Goal: Feedback & Contribution: Leave review/rating

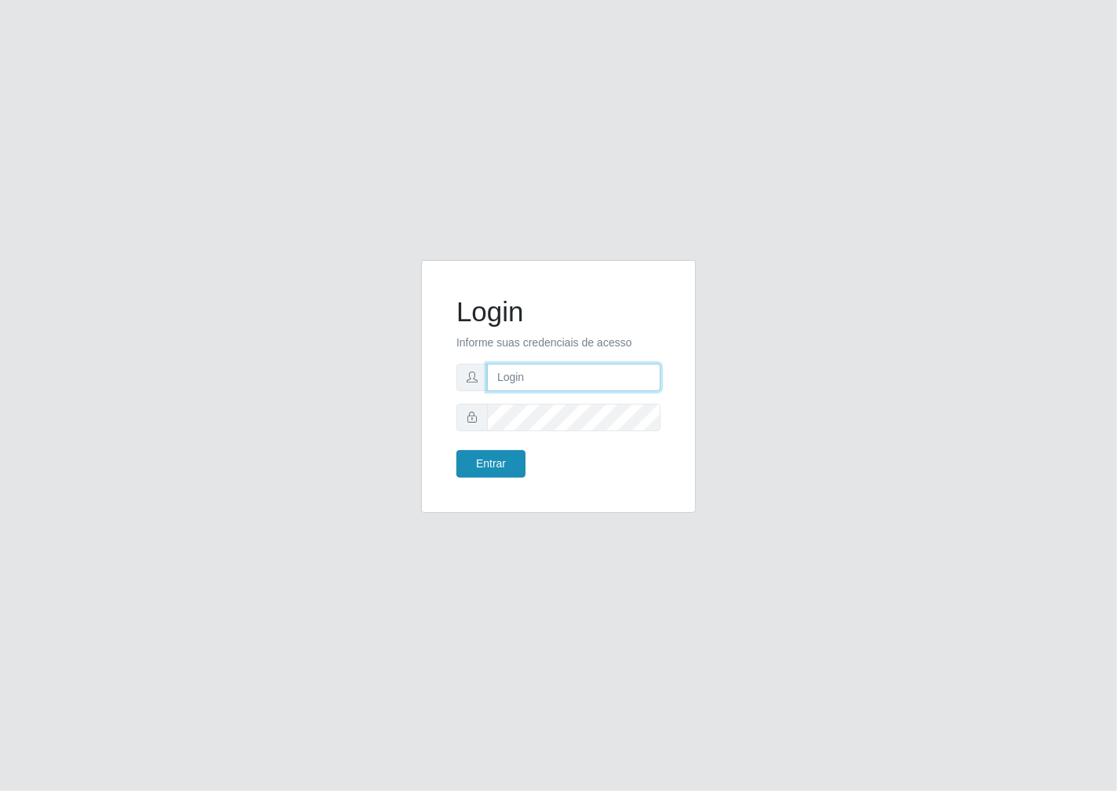
type input "janaina@iwof"
click at [488, 473] on button "Entrar" at bounding box center [490, 463] width 69 height 27
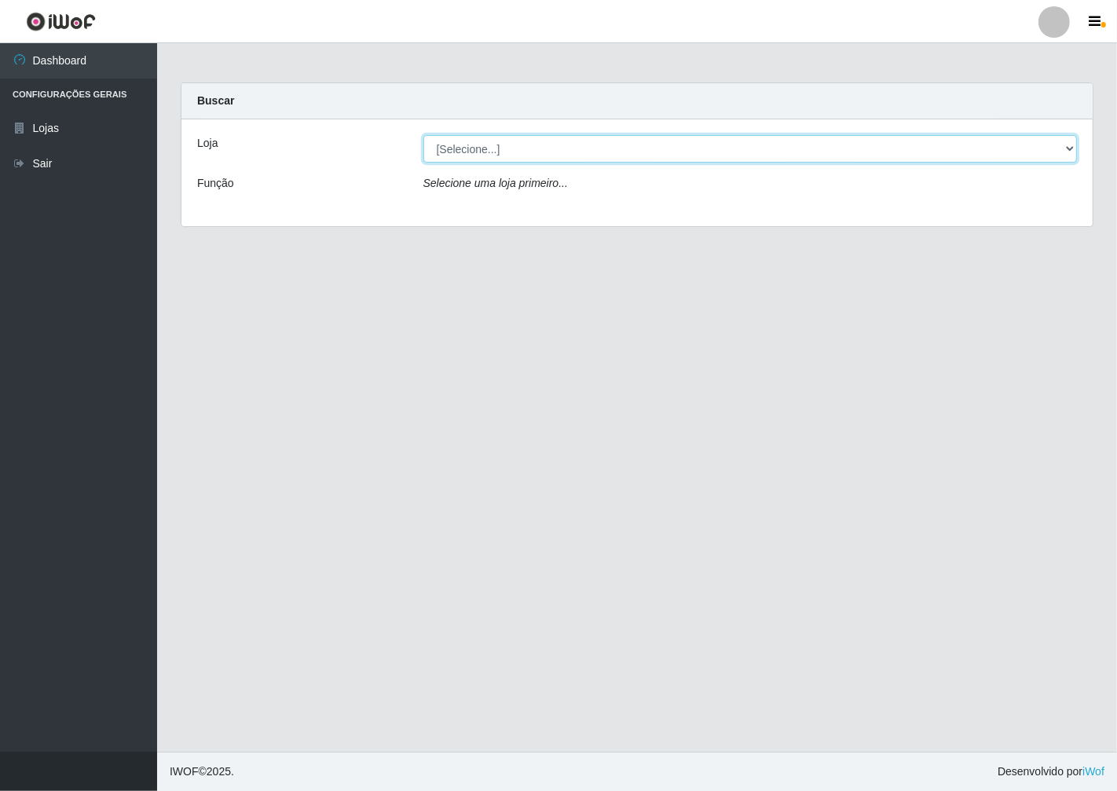
click at [1063, 151] on select "[Selecione...] Minimercado Filezão" at bounding box center [750, 148] width 654 height 27
select select "204"
click at [423, 135] on select "[Selecione...] Minimercado Filezão" at bounding box center [750, 148] width 654 height 27
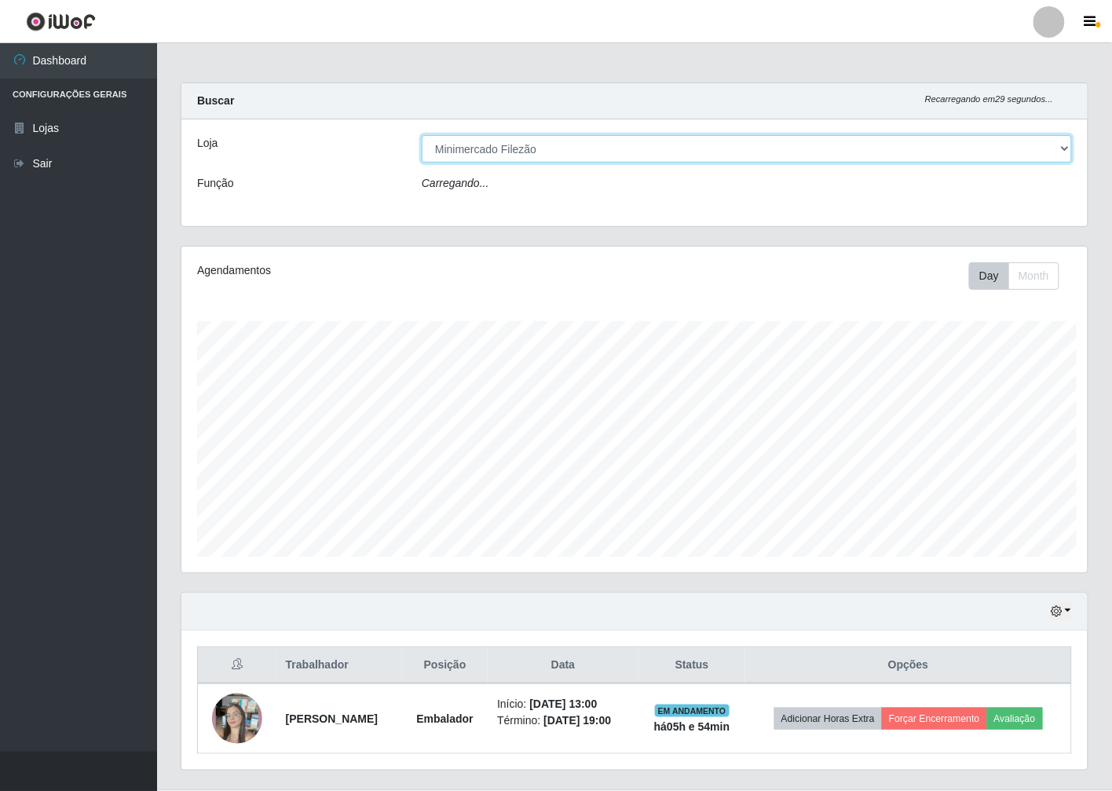
scroll to position [785112, 784531]
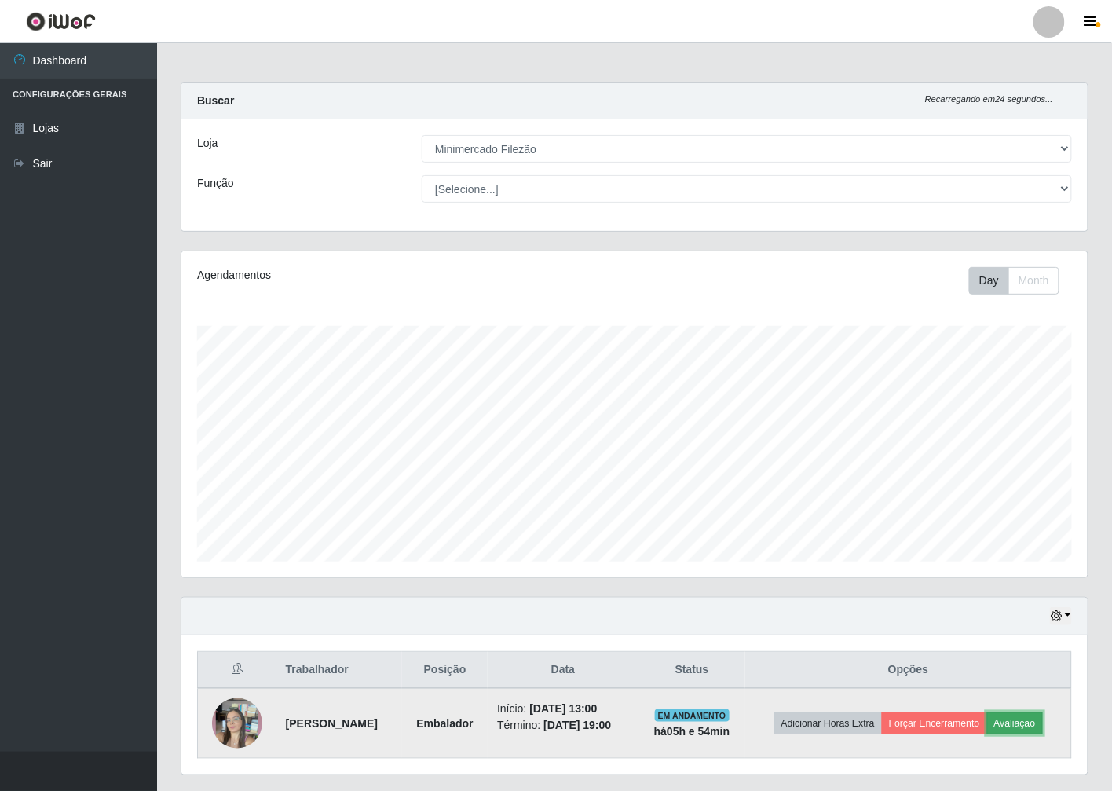
click at [1012, 723] on button "Avaliação" at bounding box center [1015, 723] width 56 height 22
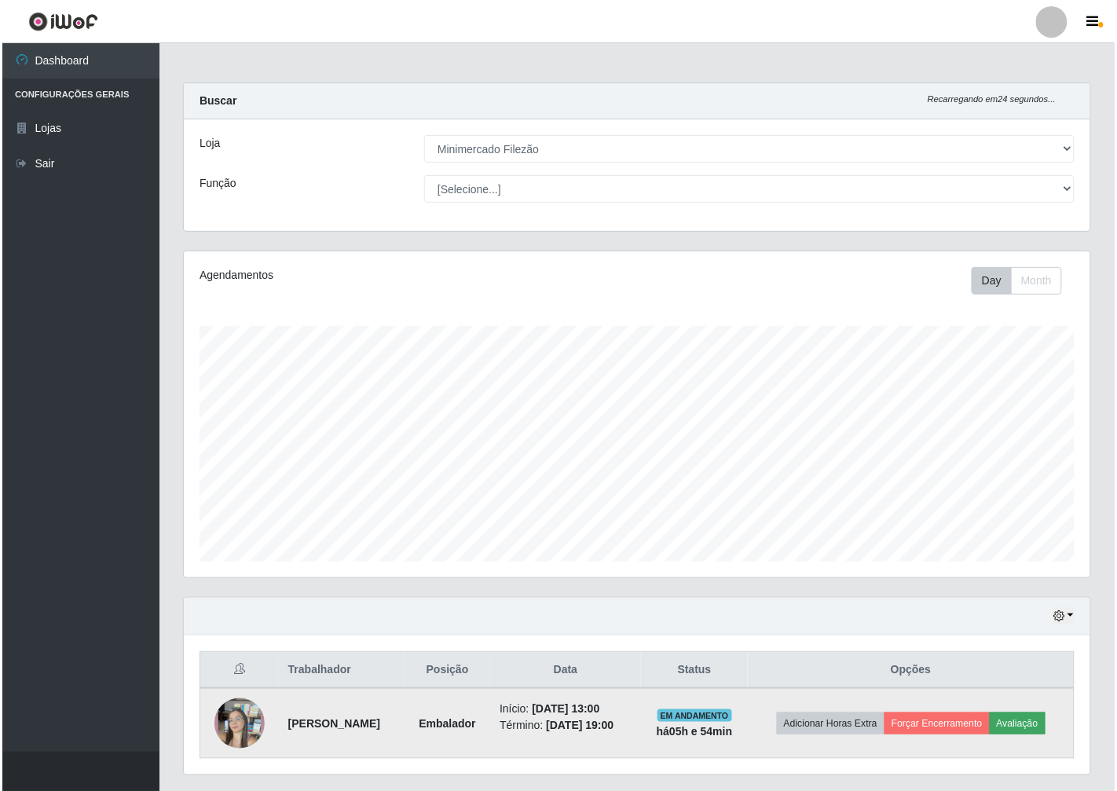
scroll to position [325, 897]
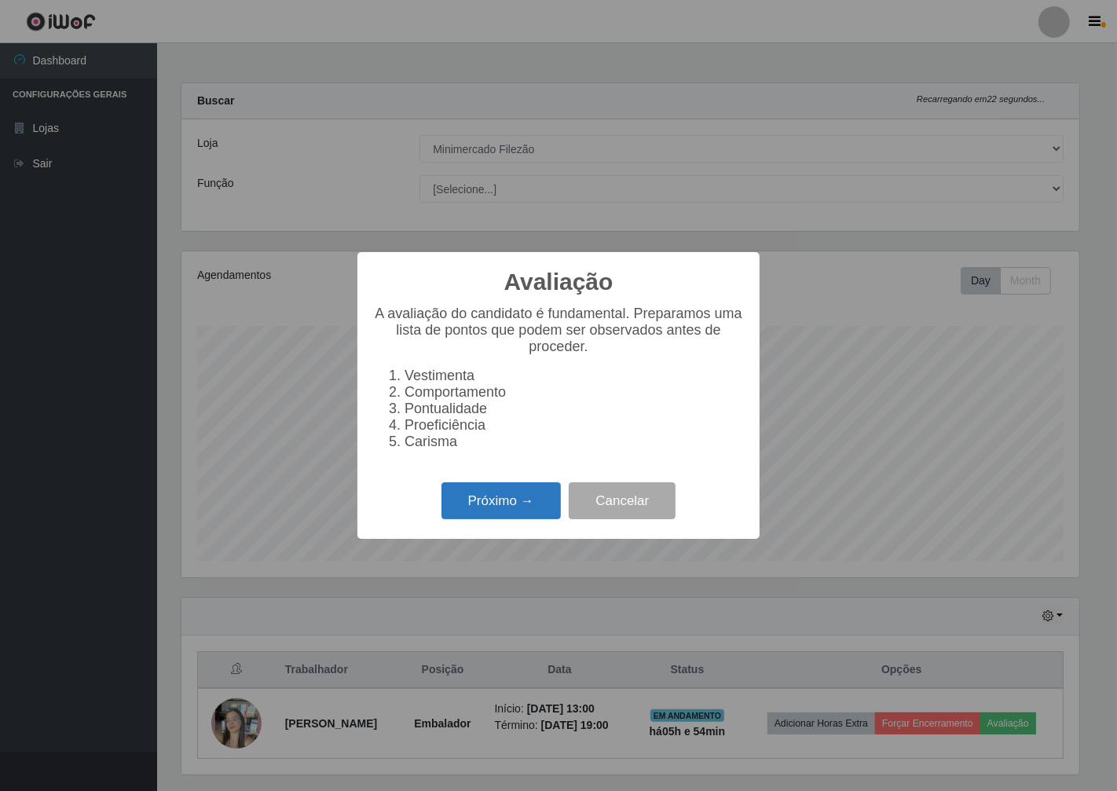
click at [493, 507] on button "Próximo →" at bounding box center [500, 500] width 119 height 37
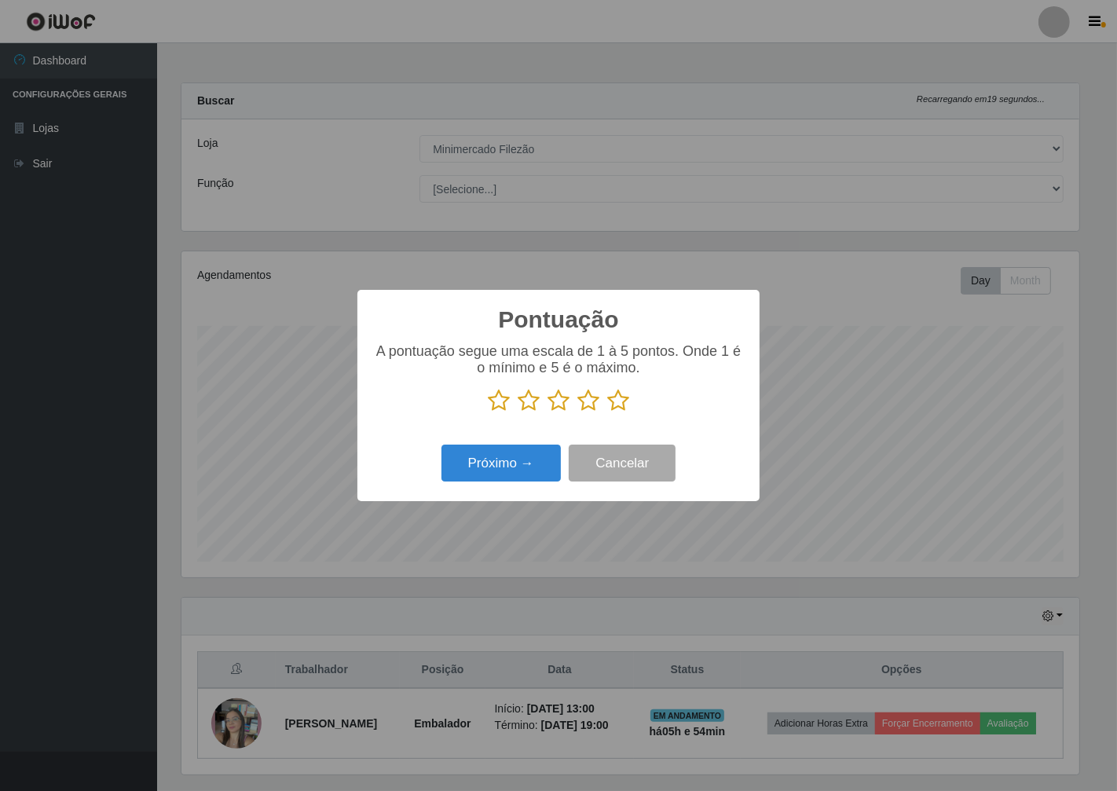
click at [503, 393] on icon at bounding box center [499, 401] width 22 height 24
click at [488, 412] on input "radio" at bounding box center [488, 412] width 0 height 0
click at [480, 477] on button "Próximo →" at bounding box center [500, 463] width 119 height 37
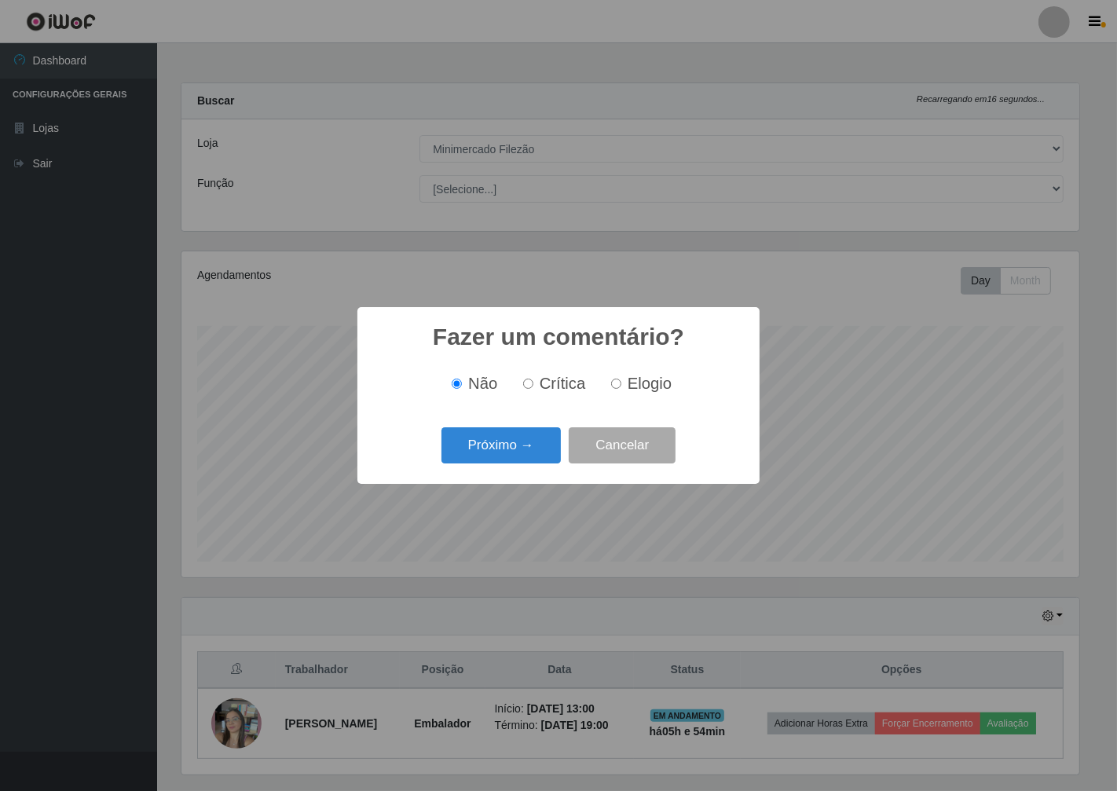
click at [558, 386] on span "Crítica" at bounding box center [563, 383] width 46 height 17
click at [533, 386] on input "Crítica" at bounding box center [528, 384] width 10 height 10
radio input "true"
click at [513, 446] on button "Próximo →" at bounding box center [500, 445] width 119 height 37
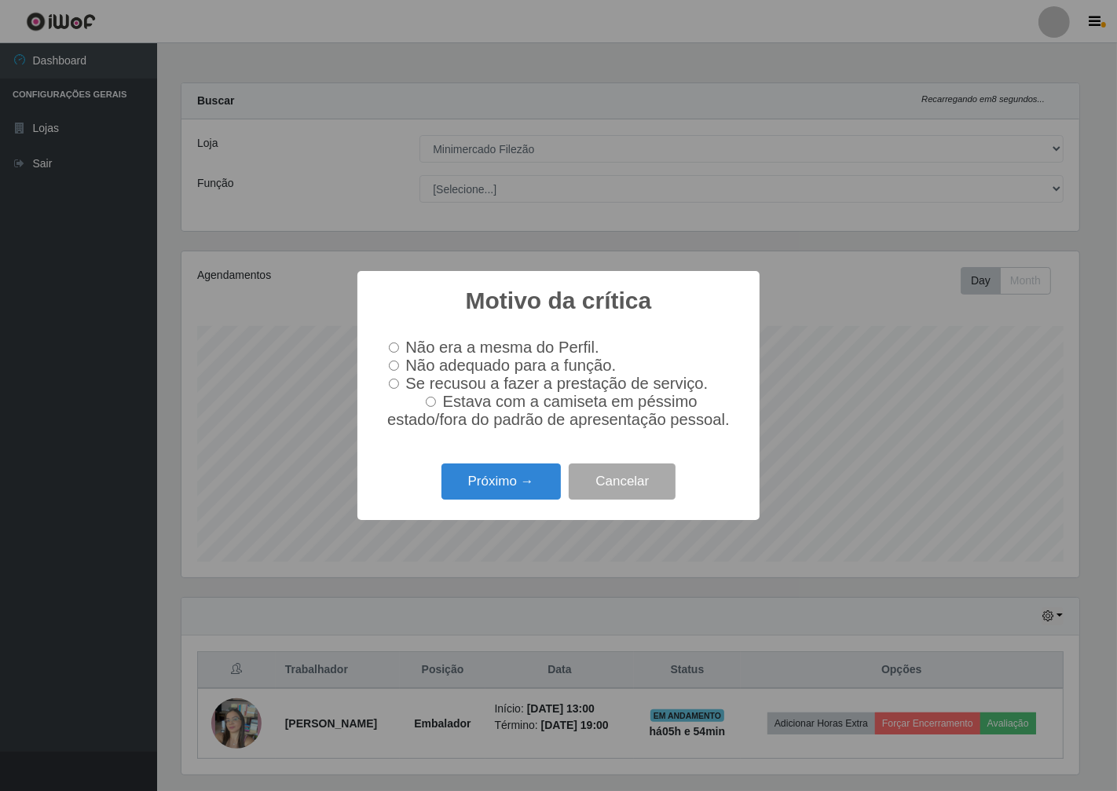
click at [394, 364] on input "Não adequado para a função." at bounding box center [394, 366] width 10 height 10
radio input "true"
click at [516, 500] on button "Próximo →" at bounding box center [500, 481] width 119 height 37
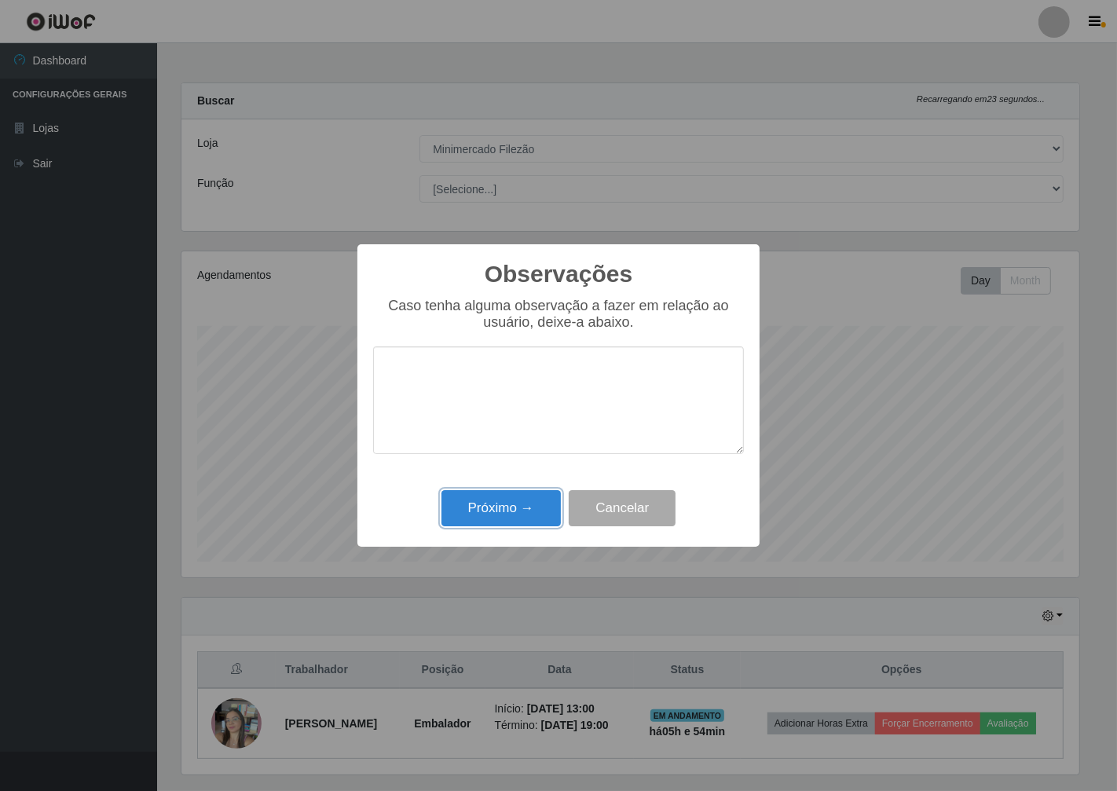
click at [516, 505] on button "Próximo →" at bounding box center [500, 508] width 119 height 37
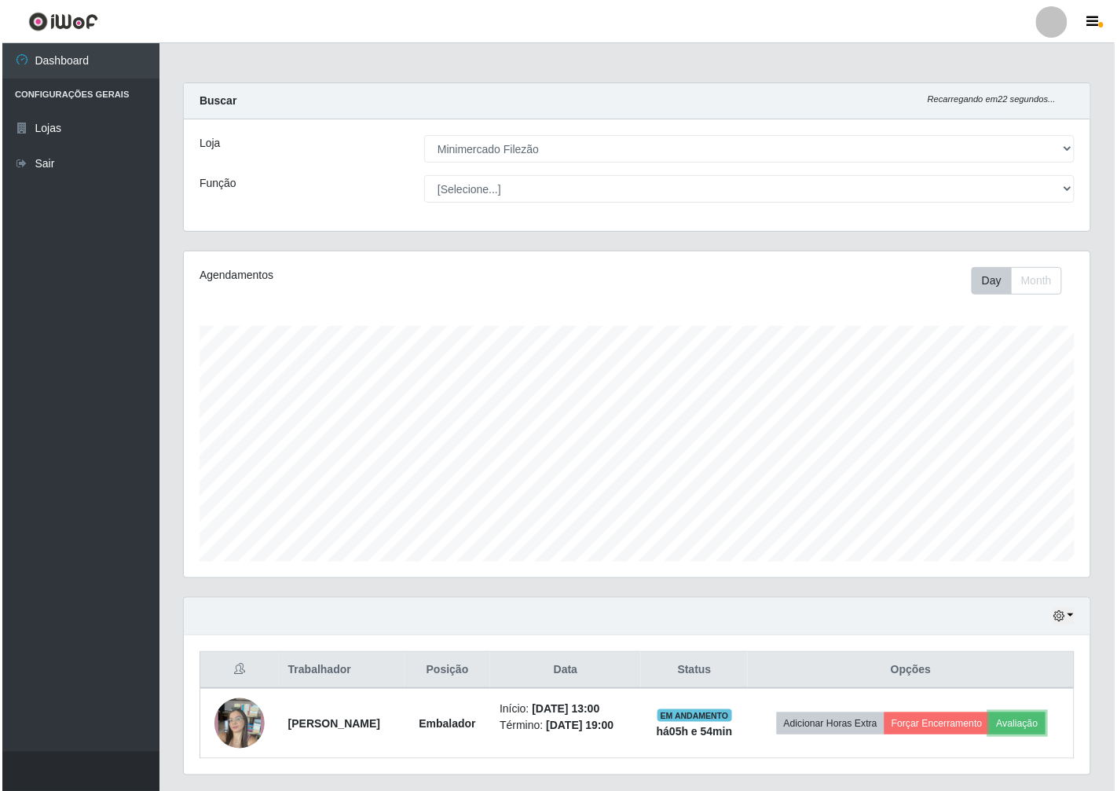
scroll to position [325, 906]
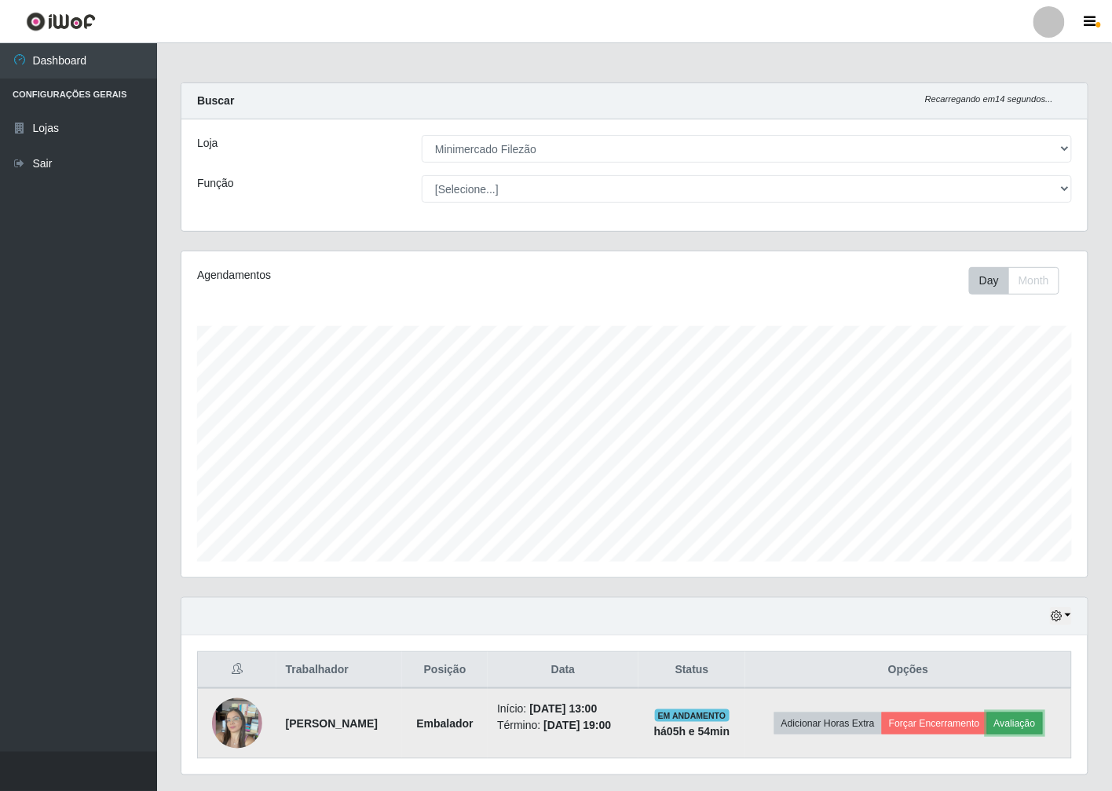
click at [1014, 720] on button "Avaliação" at bounding box center [1015, 723] width 56 height 22
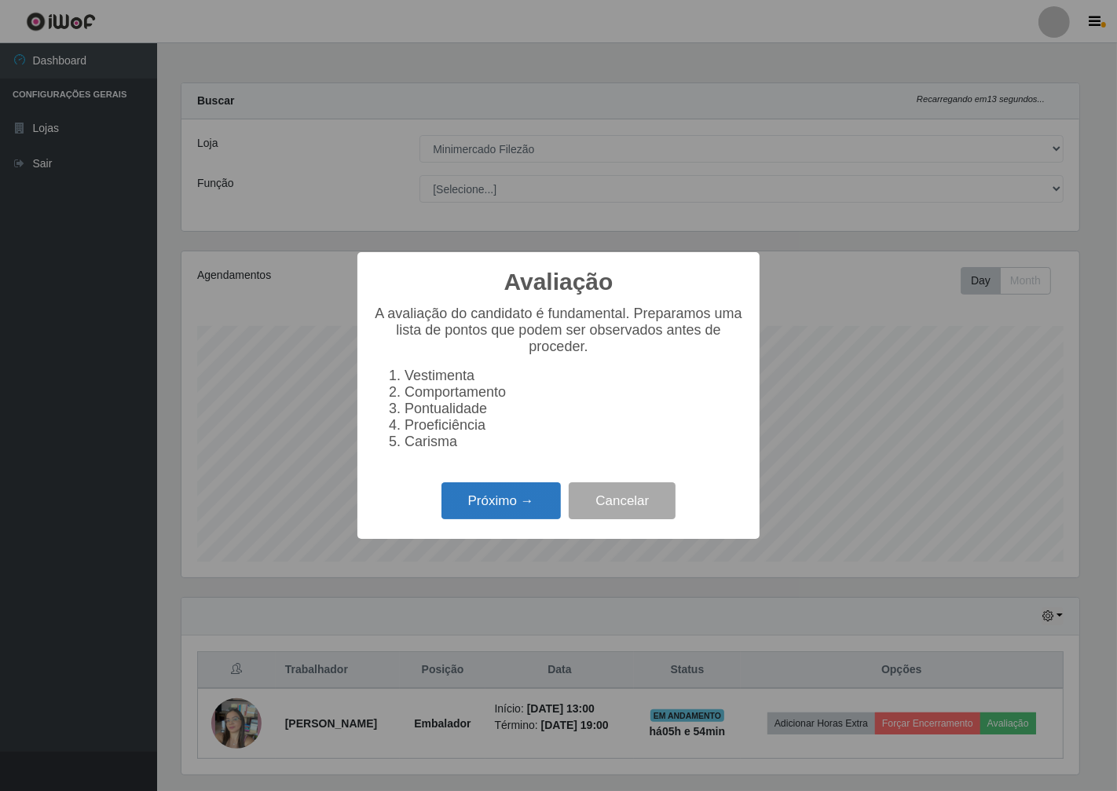
click at [472, 500] on button "Próximo →" at bounding box center [500, 500] width 119 height 37
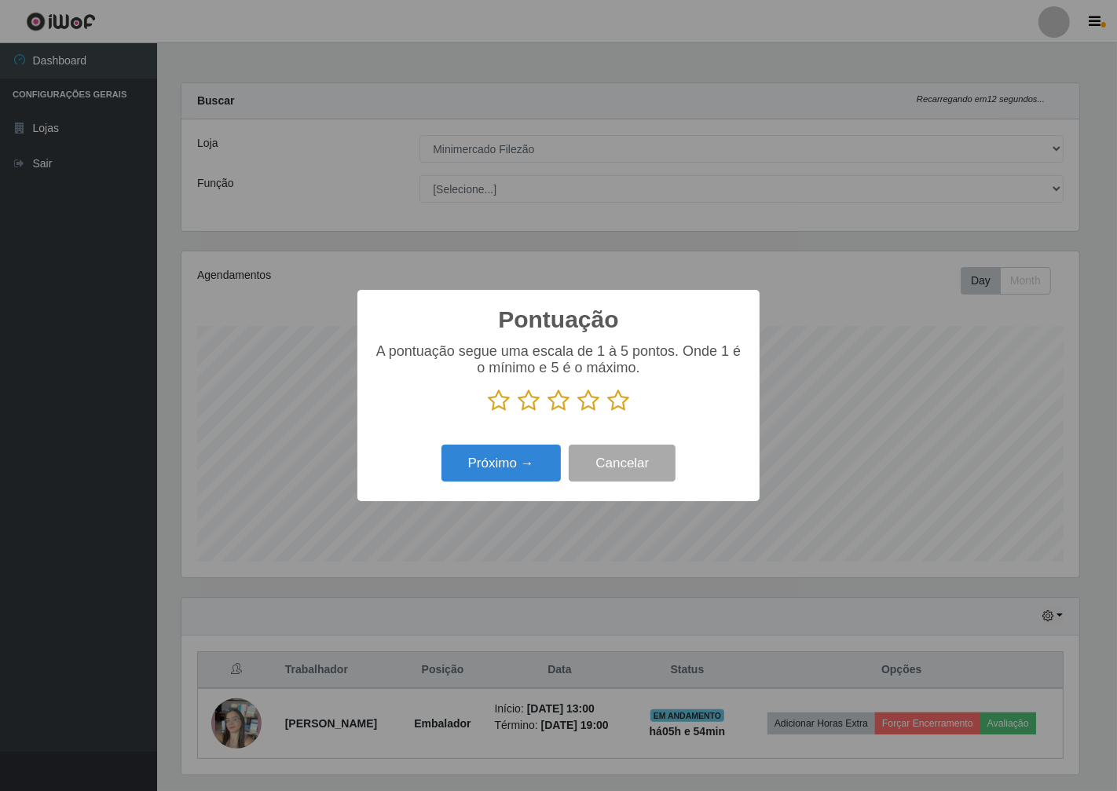
click at [496, 397] on icon at bounding box center [499, 401] width 22 height 24
click at [488, 412] on input "radio" at bounding box center [488, 412] width 0 height 0
click at [500, 462] on button "Próximo →" at bounding box center [500, 463] width 119 height 37
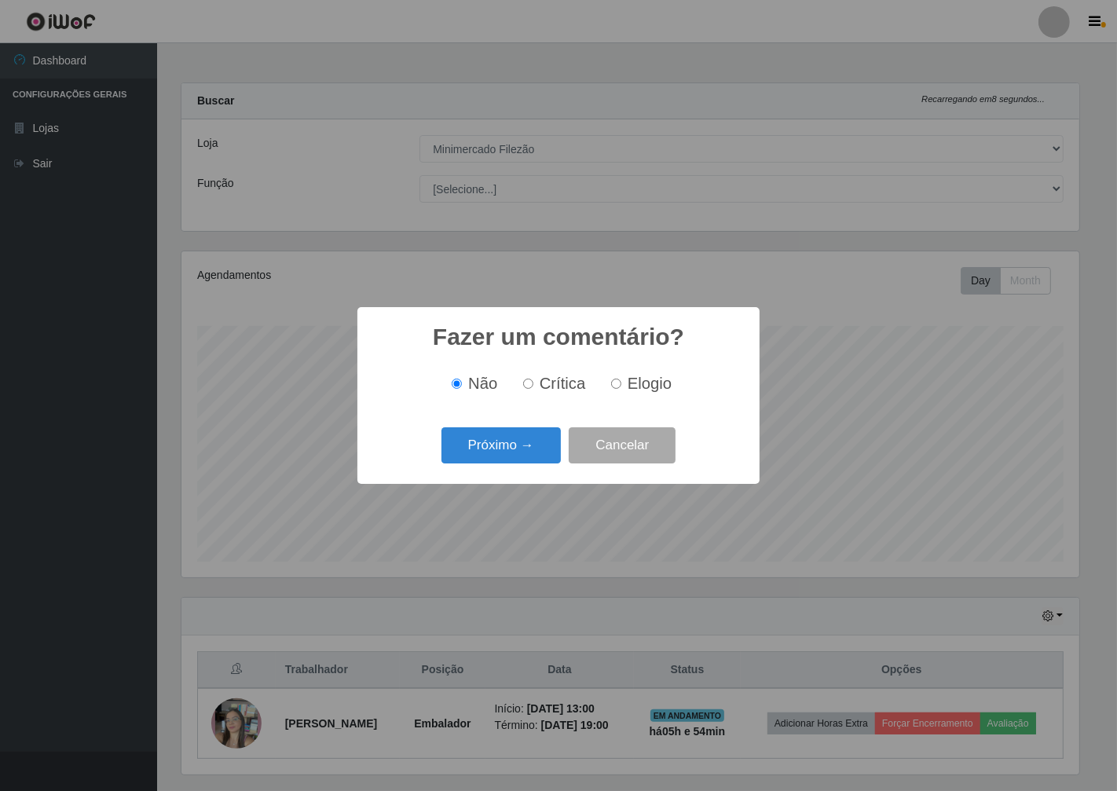
click at [528, 378] on label "Crítica" at bounding box center [551, 384] width 69 height 18
click at [528, 379] on input "Crítica" at bounding box center [528, 384] width 10 height 10
radio input "true"
click at [504, 434] on button "Próximo →" at bounding box center [500, 445] width 119 height 37
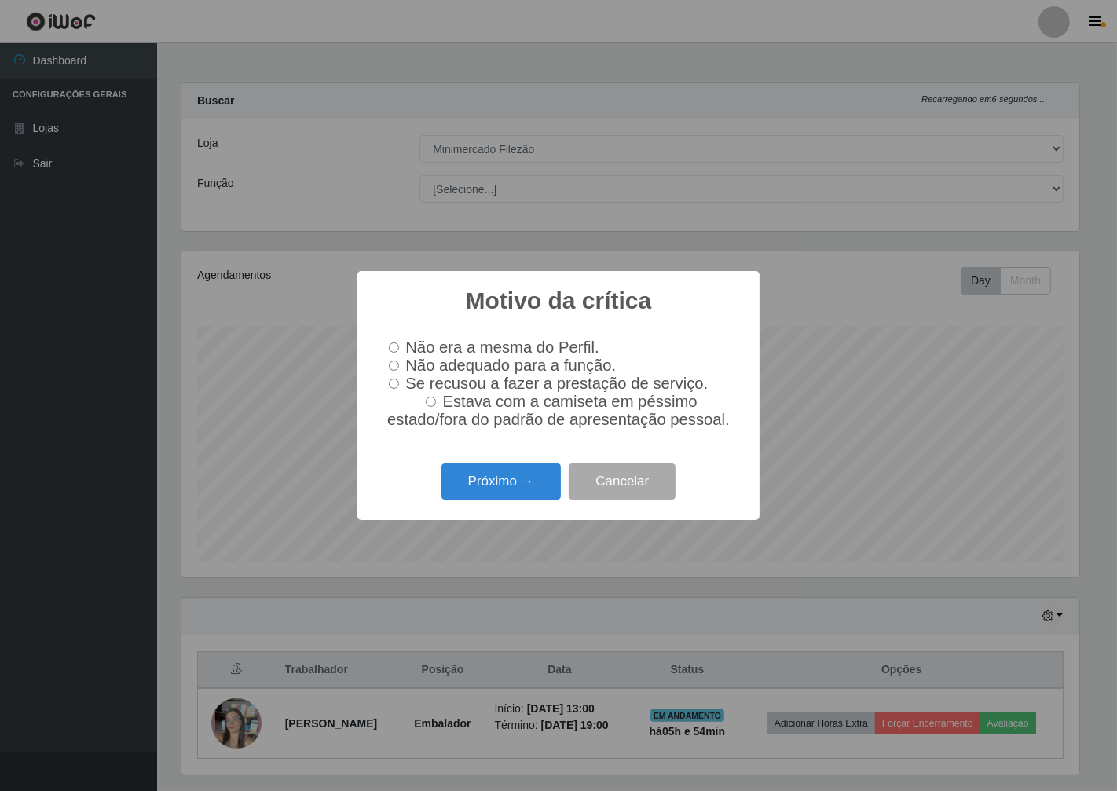
click at [395, 362] on input "Não adequado para a função." at bounding box center [394, 366] width 10 height 10
radio input "true"
click at [484, 492] on button "Próximo →" at bounding box center [500, 481] width 119 height 37
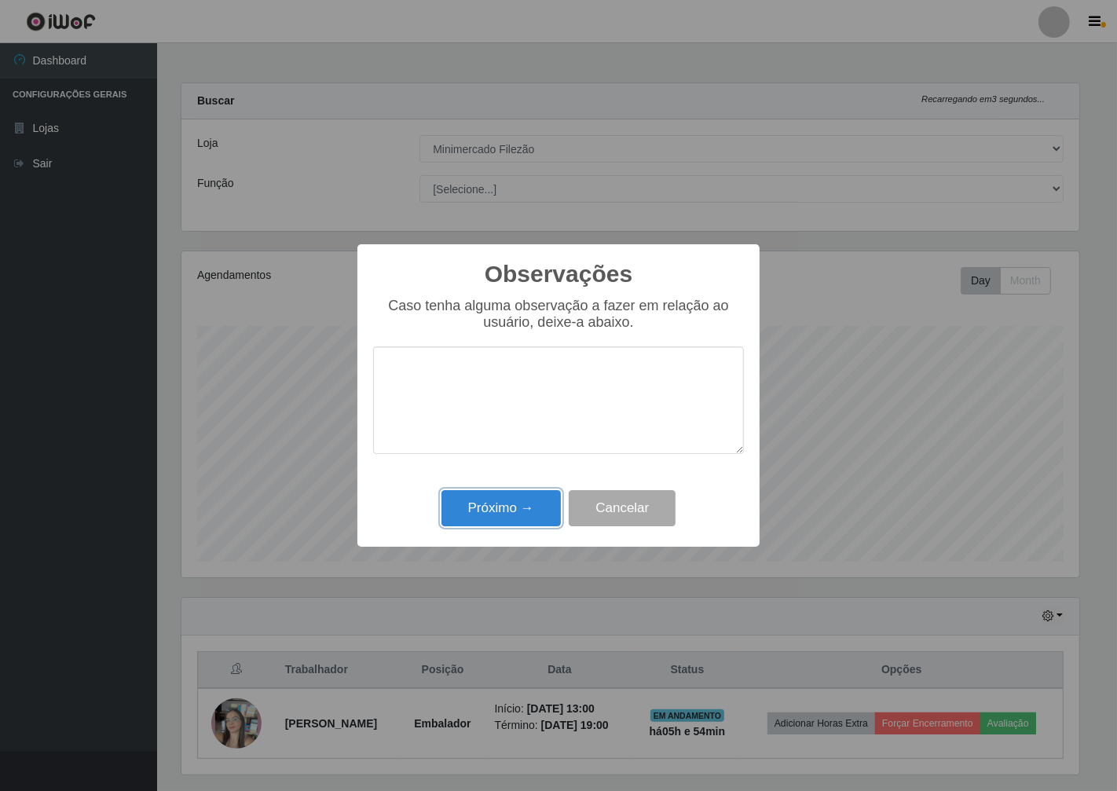
click at [484, 511] on button "Próximo →" at bounding box center [500, 508] width 119 height 37
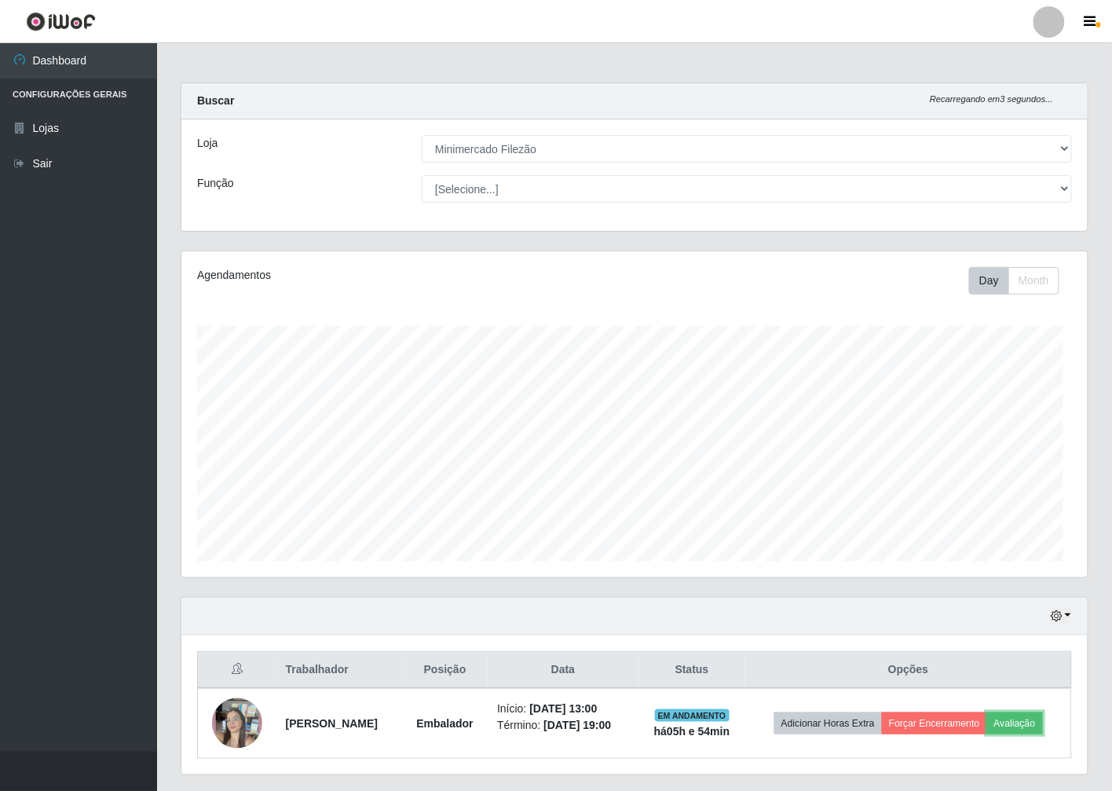
scroll to position [325, 906]
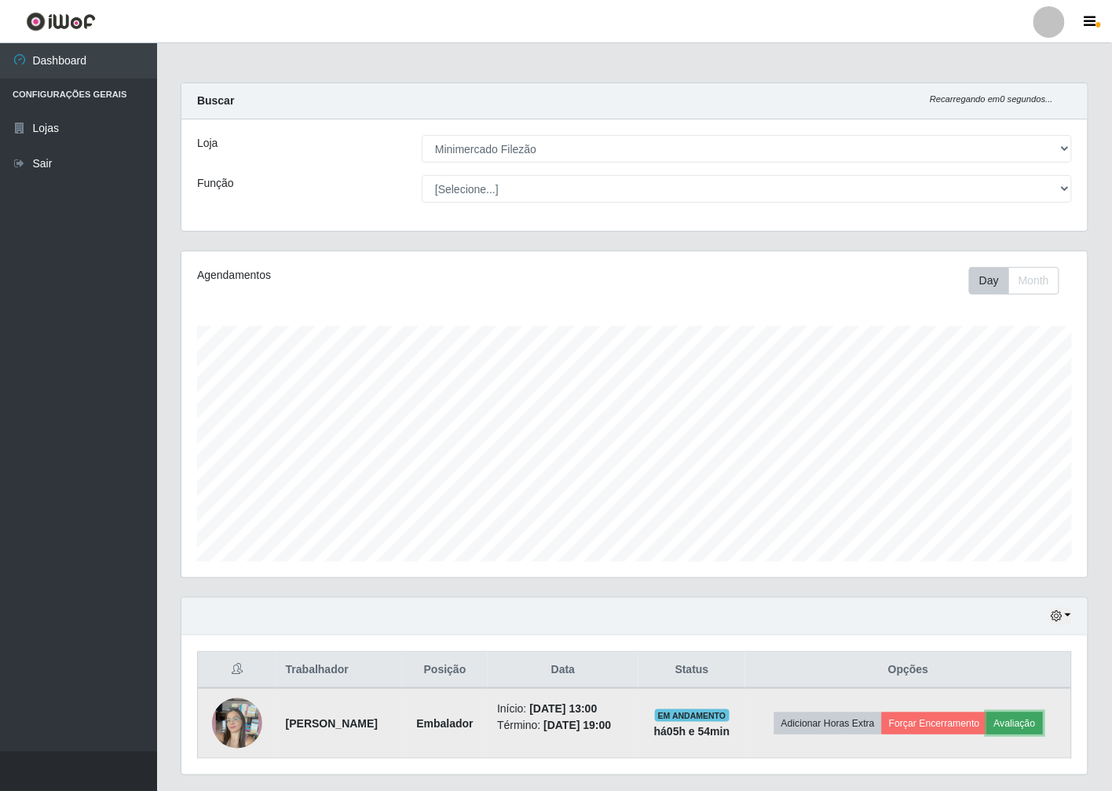
click at [1027, 725] on button "Avaliação" at bounding box center [1015, 723] width 56 height 22
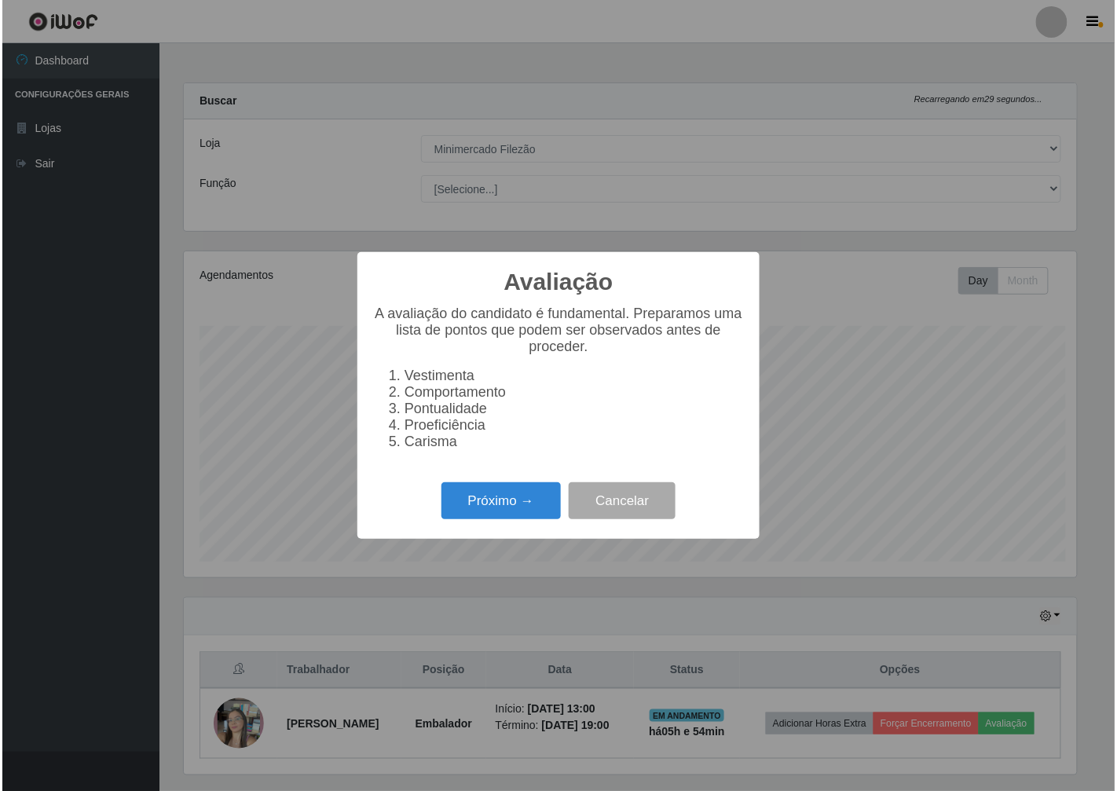
scroll to position [325, 897]
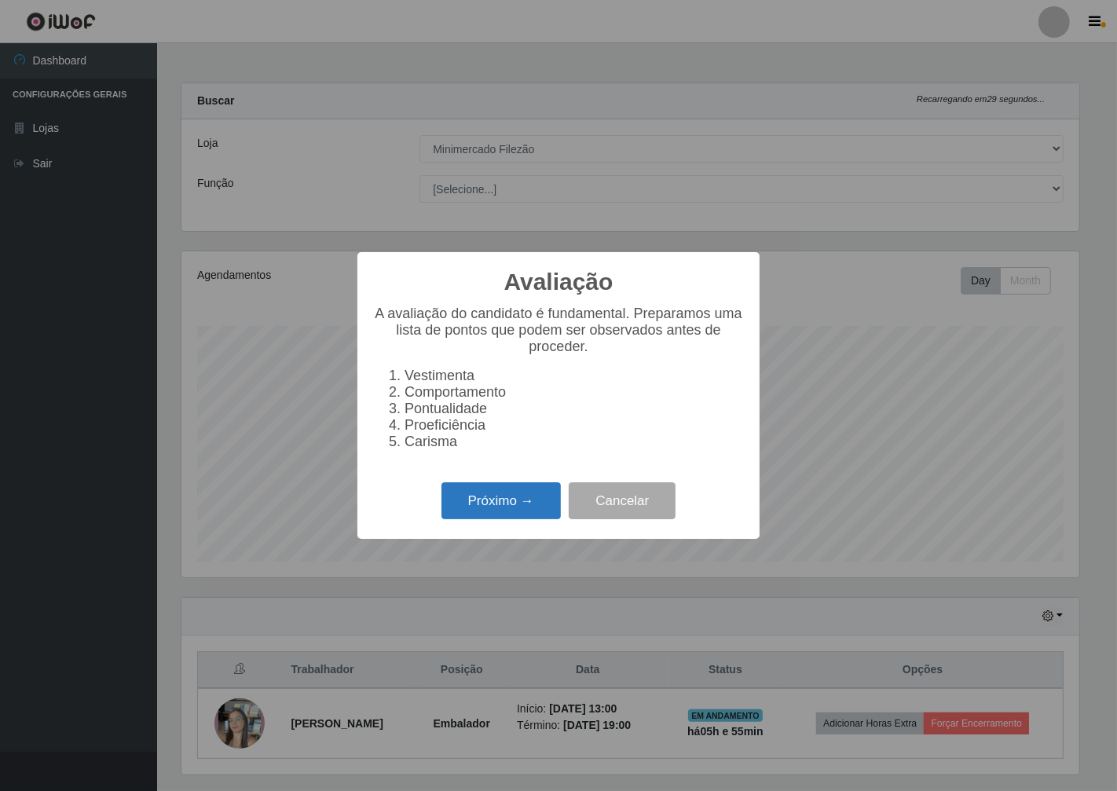
click at [495, 506] on button "Próximo →" at bounding box center [500, 500] width 119 height 37
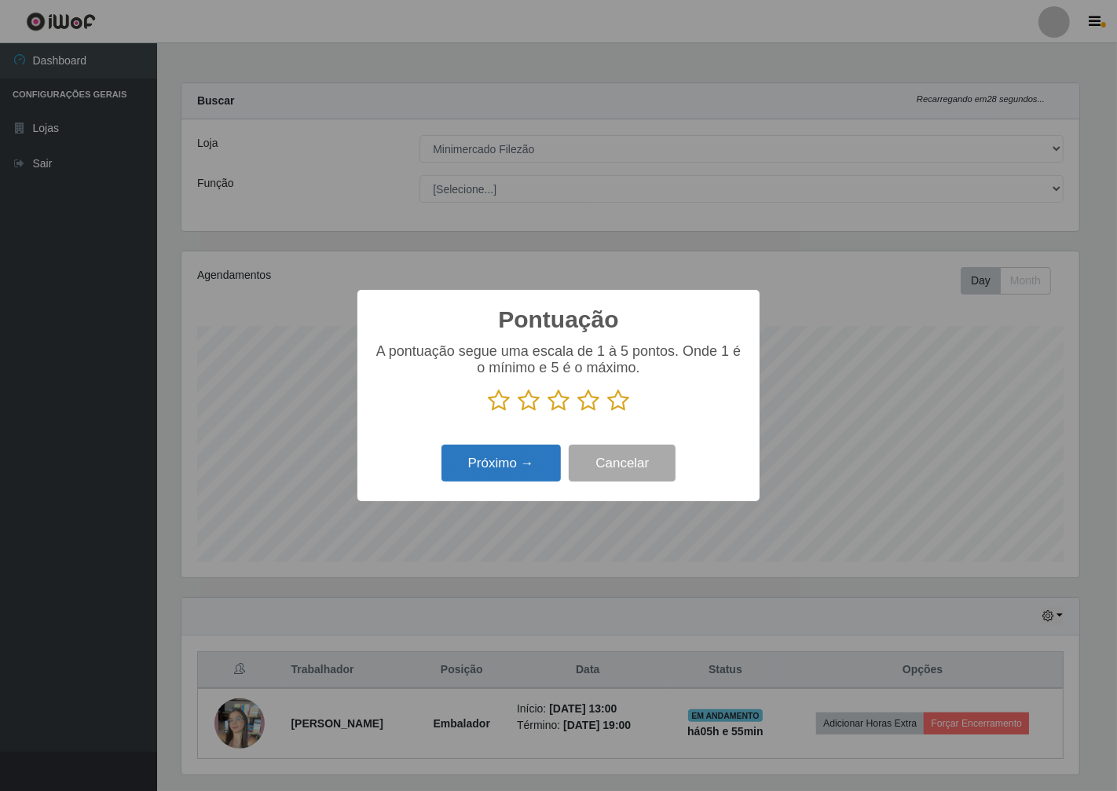
scroll to position [785112, 784540]
click at [492, 397] on icon at bounding box center [499, 401] width 22 height 24
click at [488, 412] on input "radio" at bounding box center [488, 412] width 0 height 0
click at [498, 466] on button "Próximo →" at bounding box center [500, 463] width 119 height 37
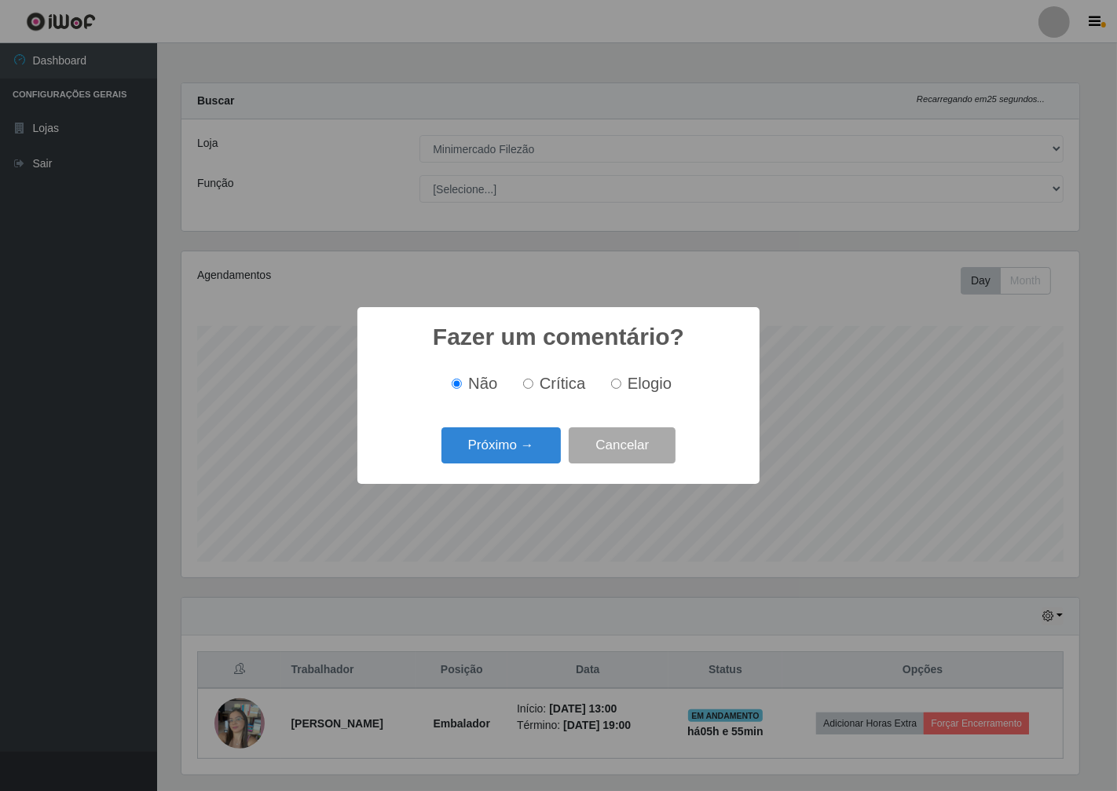
click at [526, 387] on input "Crítica" at bounding box center [528, 384] width 10 height 10
radio input "true"
click at [504, 456] on button "Próximo →" at bounding box center [500, 445] width 119 height 37
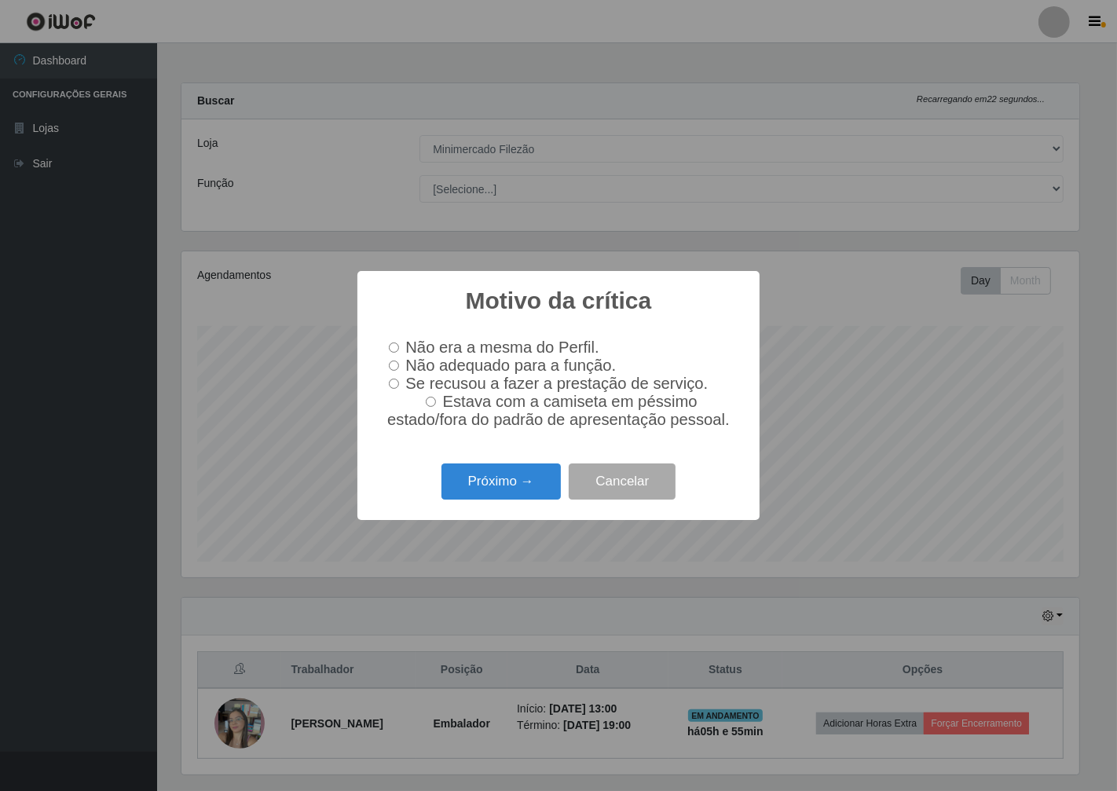
click at [396, 364] on input "Não adequado para a função." at bounding box center [394, 366] width 10 height 10
radio input "true"
click at [503, 489] on button "Próximo →" at bounding box center [500, 481] width 119 height 37
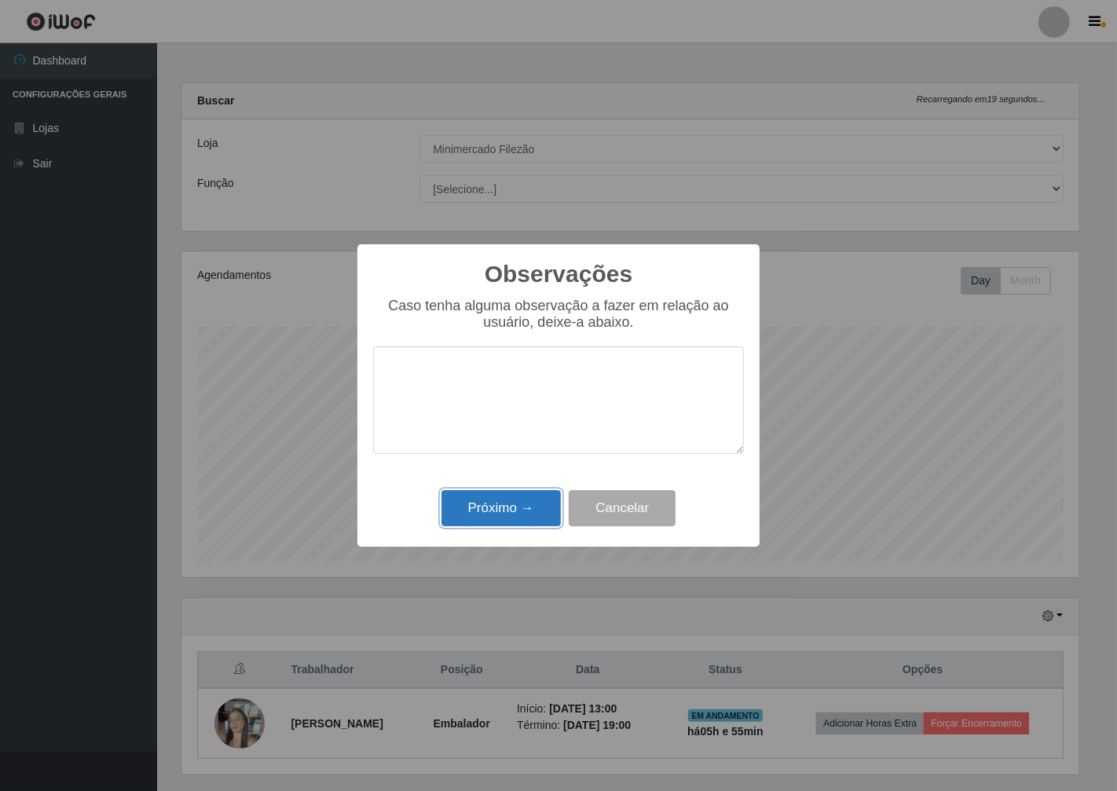
click at [506, 521] on button "Próximo →" at bounding box center [500, 508] width 119 height 37
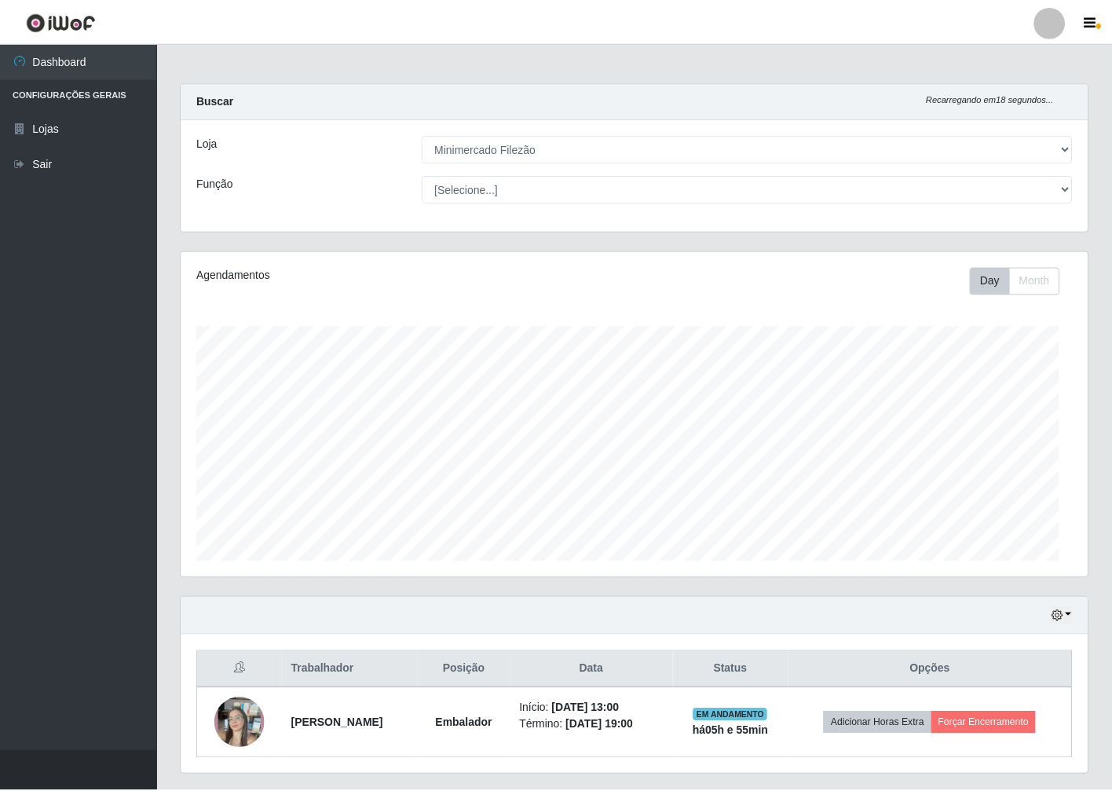
scroll to position [325, 906]
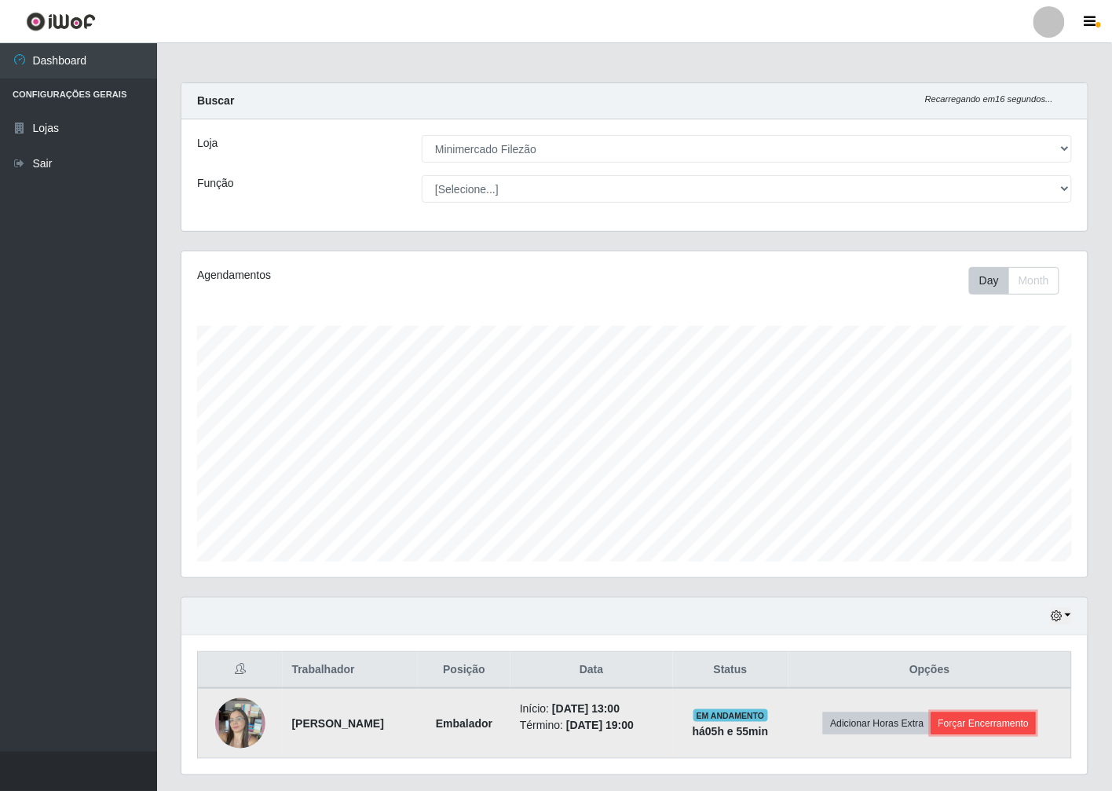
click at [976, 721] on button "Forçar Encerramento" at bounding box center [984, 723] width 105 height 22
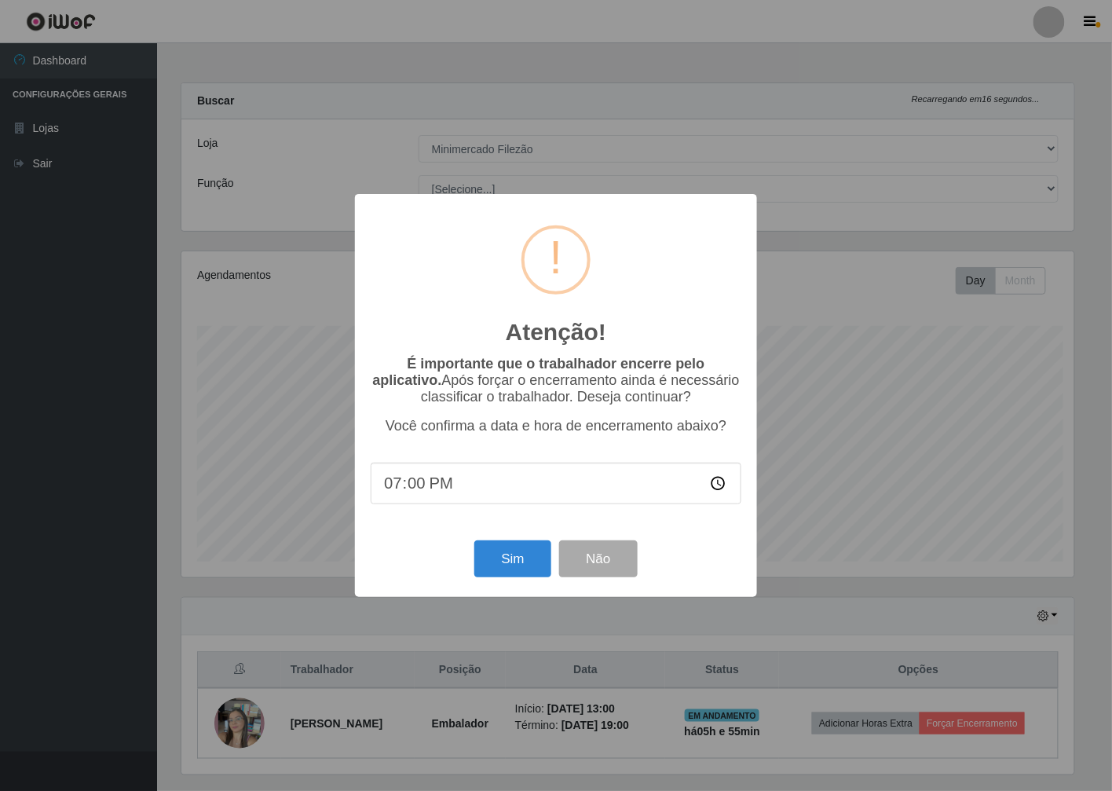
scroll to position [325, 897]
click at [514, 558] on button "Sim" at bounding box center [515, 558] width 76 height 37
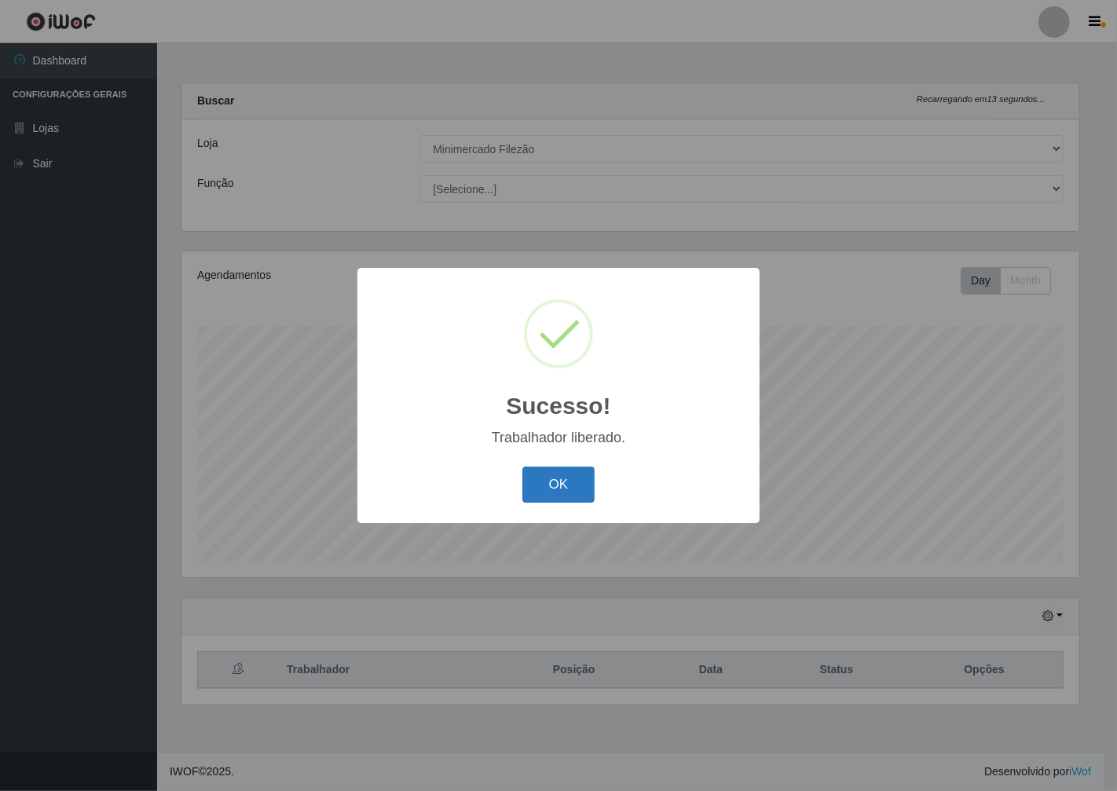
click at [548, 481] on button "OK" at bounding box center [558, 485] width 73 height 37
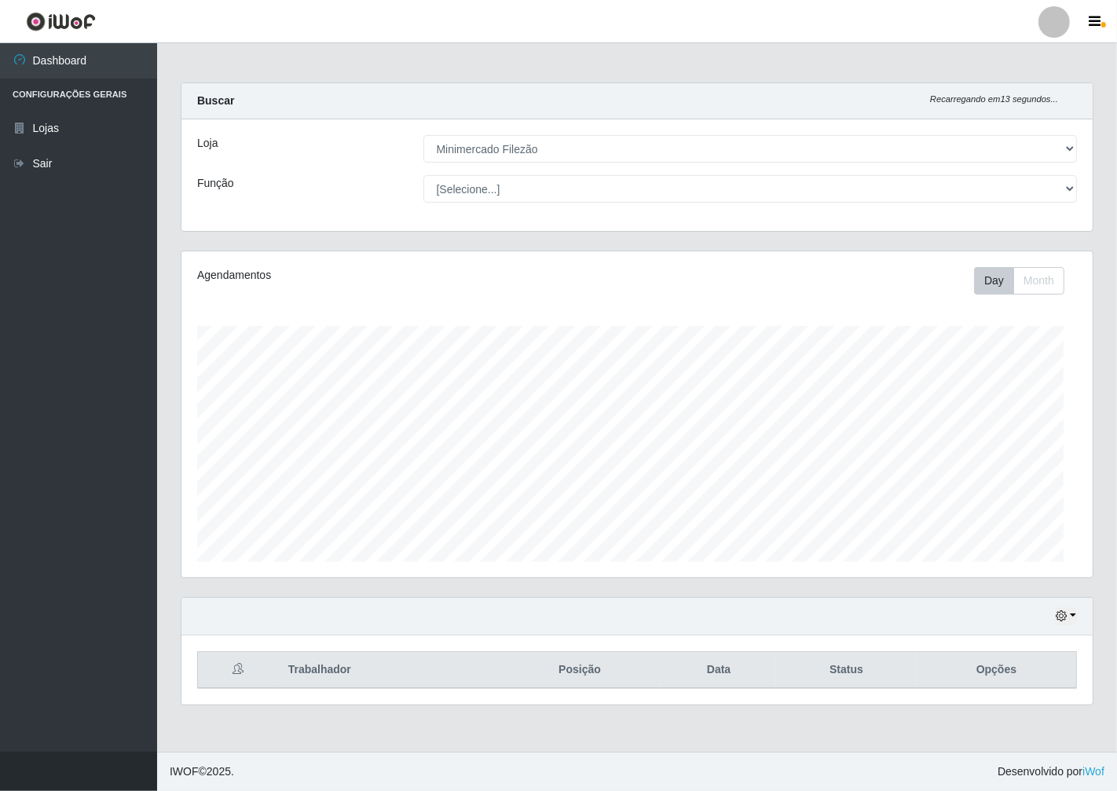
scroll to position [325, 911]
